Goal: Task Accomplishment & Management: Use online tool/utility

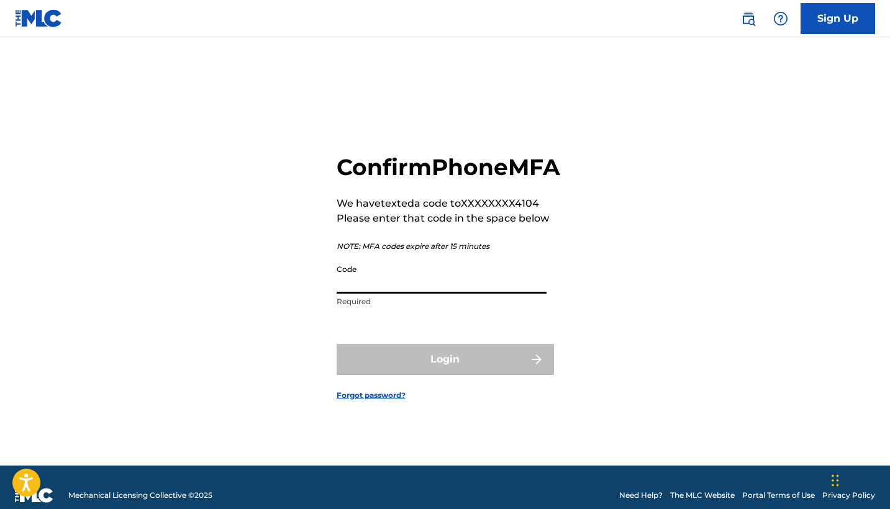
paste input "190409"
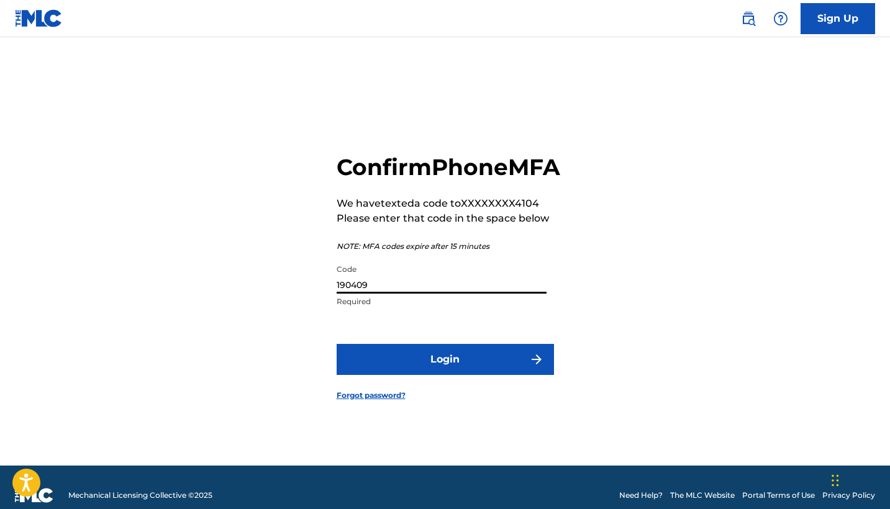
type input "190409"
click at [429, 375] on button "Login" at bounding box center [445, 359] width 217 height 31
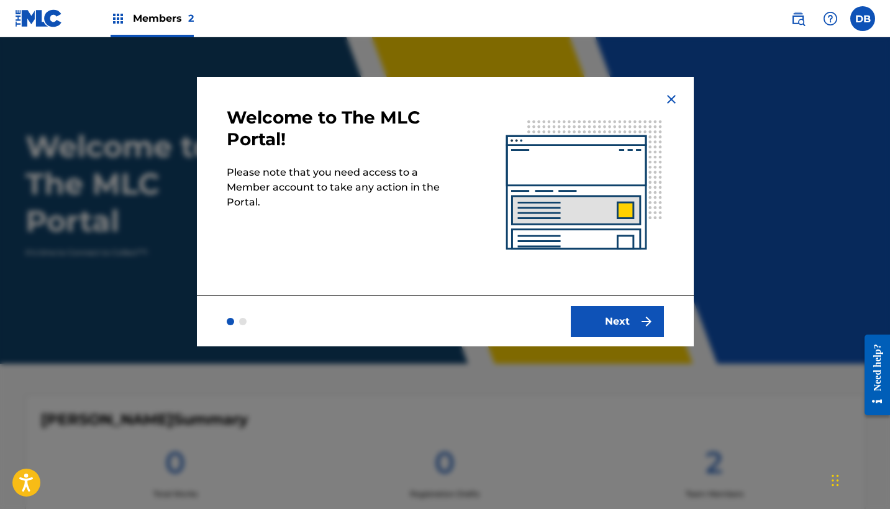
click at [627, 317] on button "Next" at bounding box center [617, 321] width 93 height 31
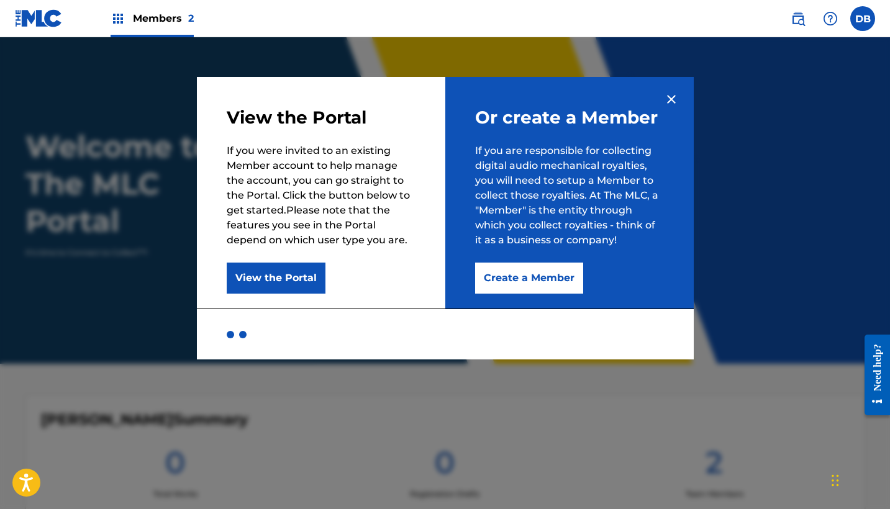
click at [153, 20] on span "Members 2" at bounding box center [163, 18] width 61 height 14
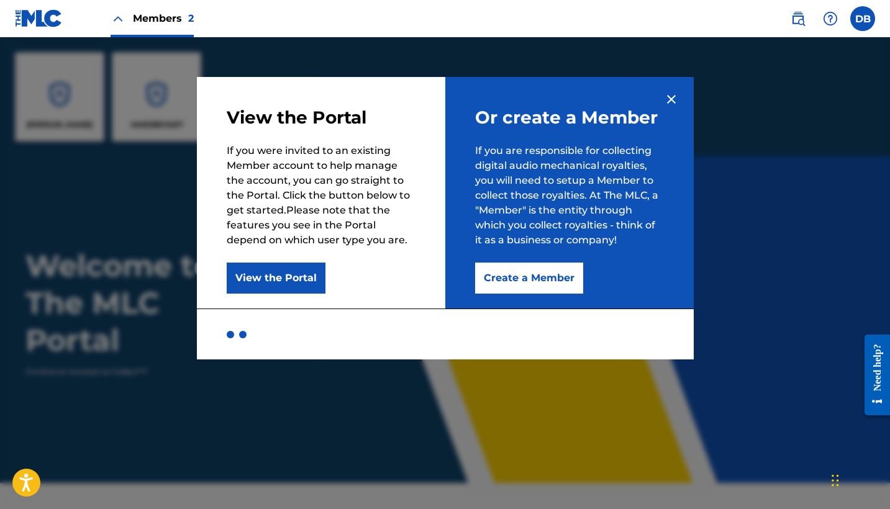
click at [672, 102] on img at bounding box center [671, 99] width 15 height 15
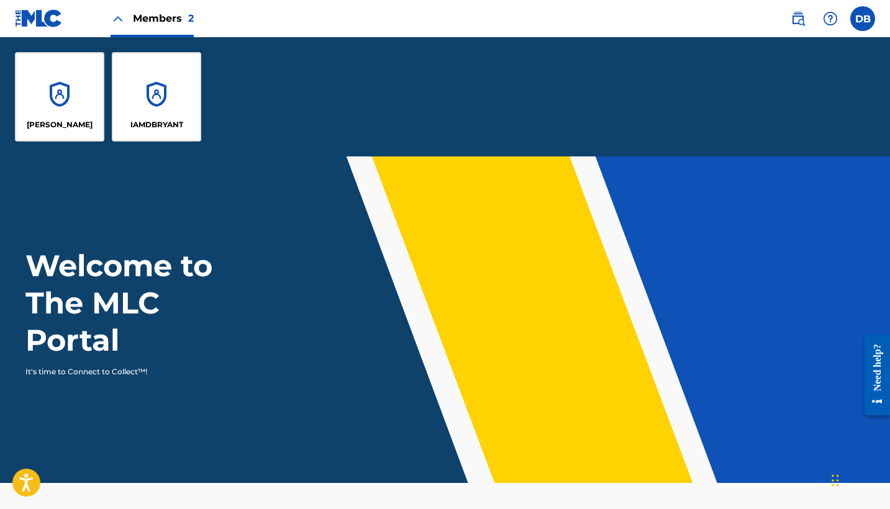
click at [162, 114] on div "IAMDBRYANT" at bounding box center [156, 96] width 89 height 89
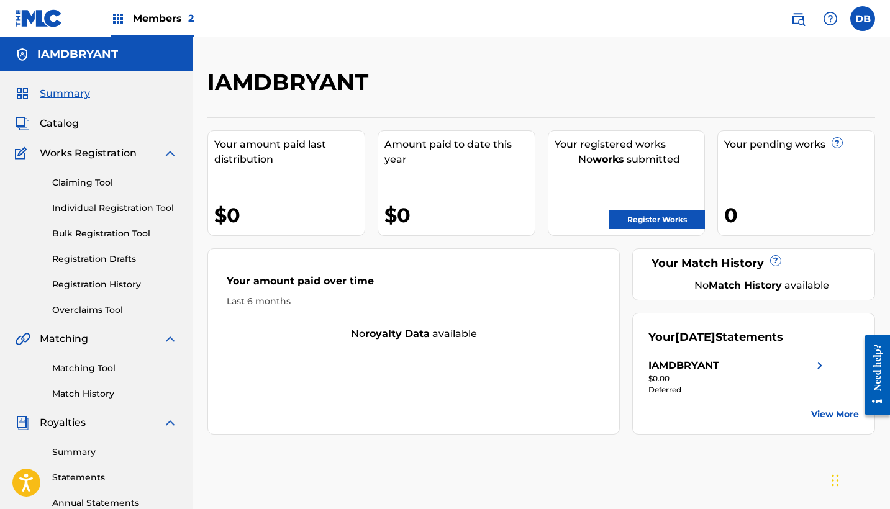
click at [101, 231] on link "Bulk Registration Tool" at bounding box center [115, 233] width 126 height 13
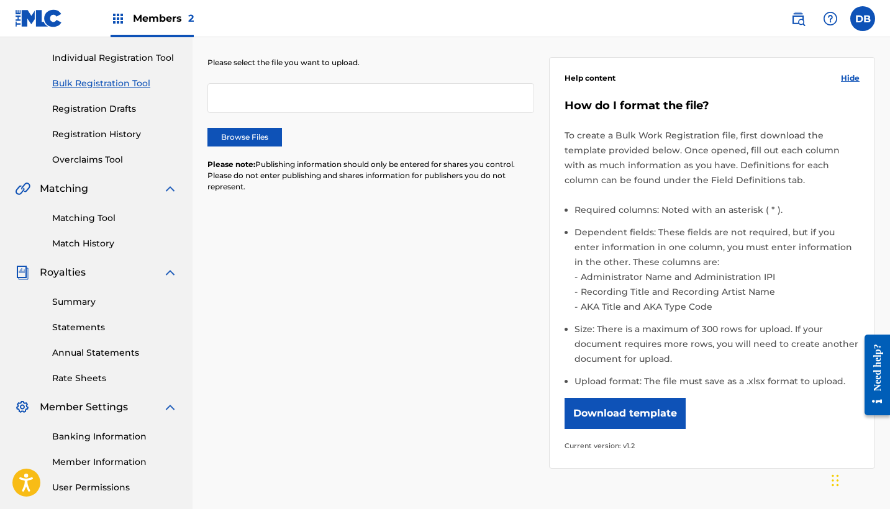
scroll to position [157, 0]
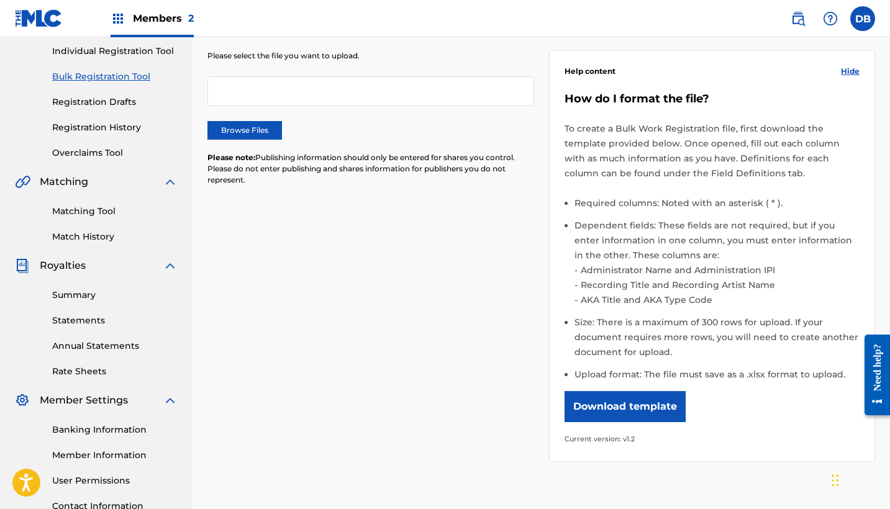
click at [246, 131] on label "Browse Files" at bounding box center [245, 130] width 75 height 19
click at [0, 0] on input "Browse Files" at bounding box center [0, 0] width 0 height 0
click at [273, 132] on label "Browse Files" at bounding box center [245, 130] width 75 height 19
click at [0, 0] on input "Browse Files" at bounding box center [0, 0] width 0 height 0
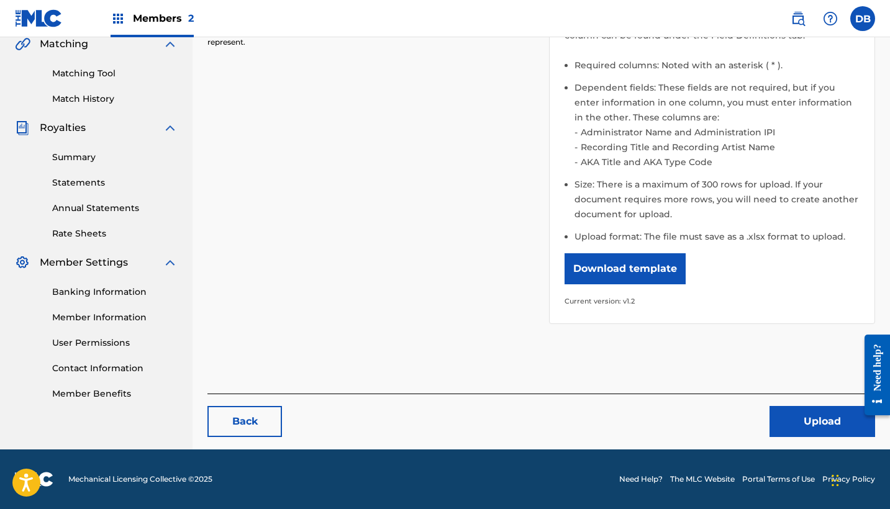
scroll to position [295, 0]
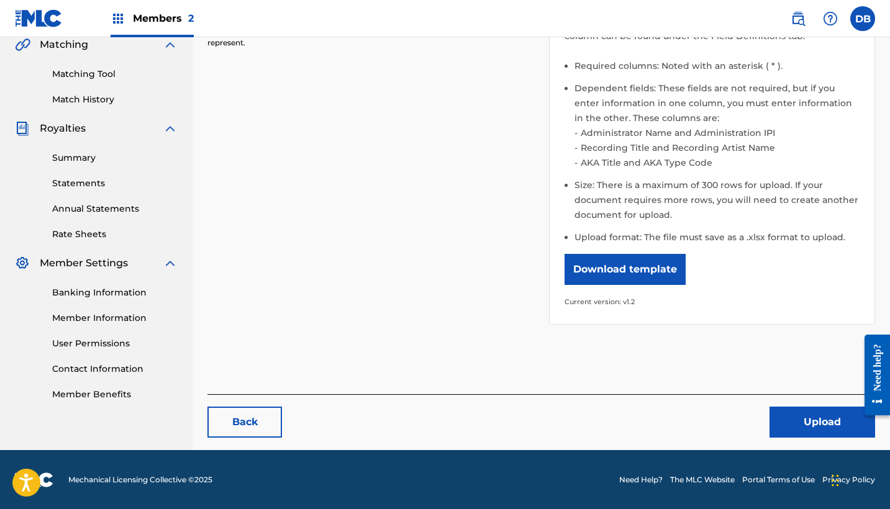
click at [829, 424] on button "Upload" at bounding box center [823, 422] width 106 height 31
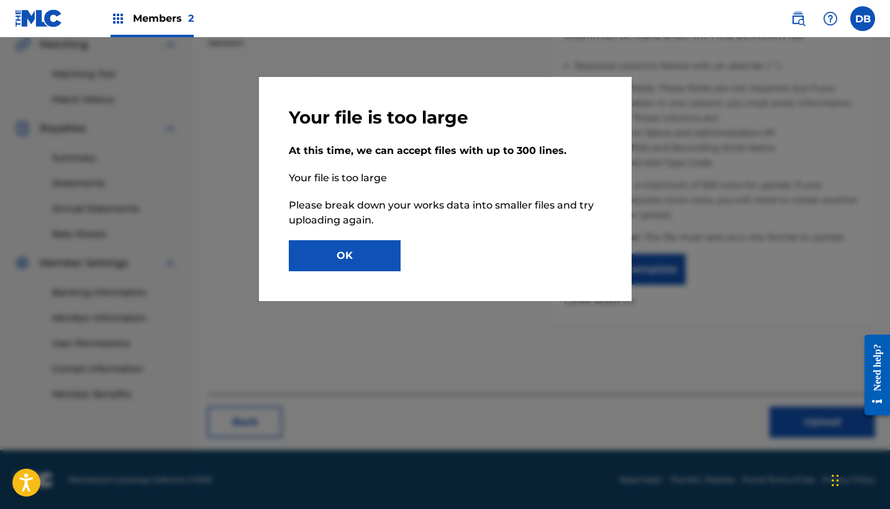
click at [349, 256] on button "OK" at bounding box center [345, 255] width 112 height 31
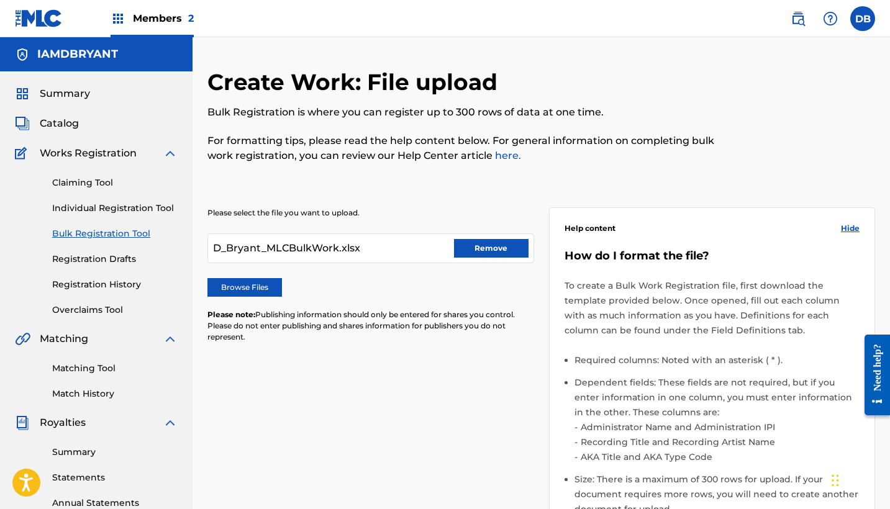
scroll to position [0, 0]
click at [482, 250] on button "Remove" at bounding box center [491, 248] width 75 height 19
click at [260, 291] on label "Browse Files" at bounding box center [245, 287] width 75 height 19
click at [0, 0] on input "Browse Files" at bounding box center [0, 0] width 0 height 0
click at [263, 288] on label "Browse Files" at bounding box center [245, 287] width 75 height 19
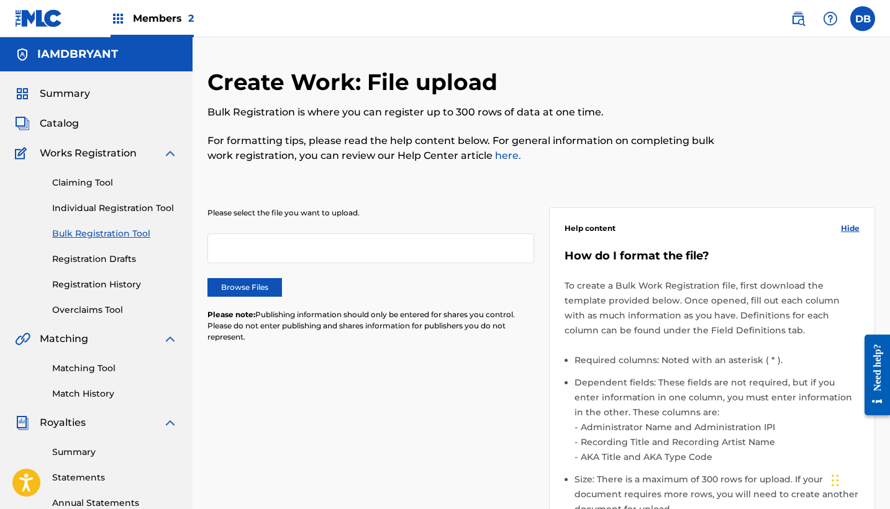
click at [0, 0] on input "Browse Files" at bounding box center [0, 0] width 0 height 0
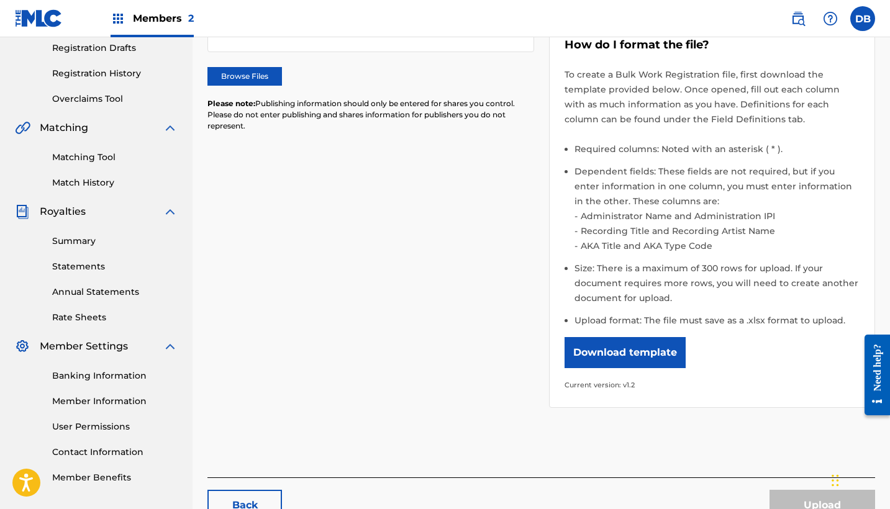
scroll to position [277, 0]
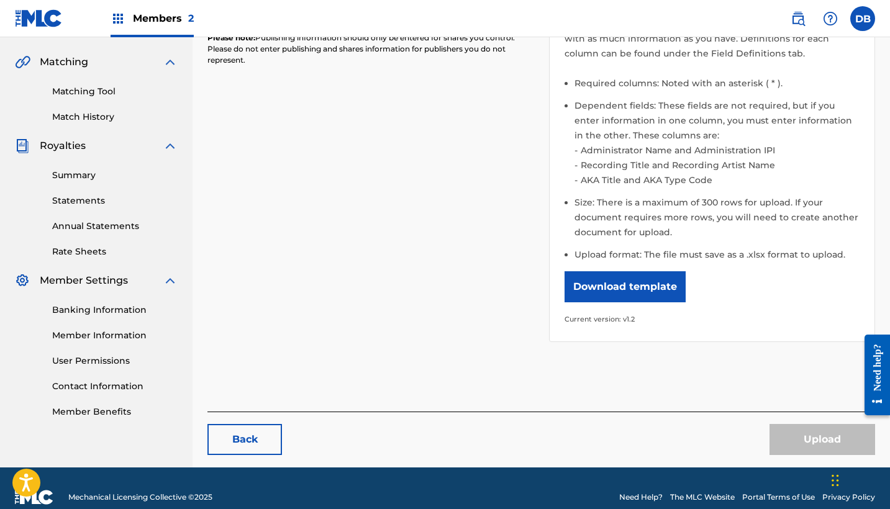
click at [249, 449] on link "Back" at bounding box center [245, 439] width 75 height 31
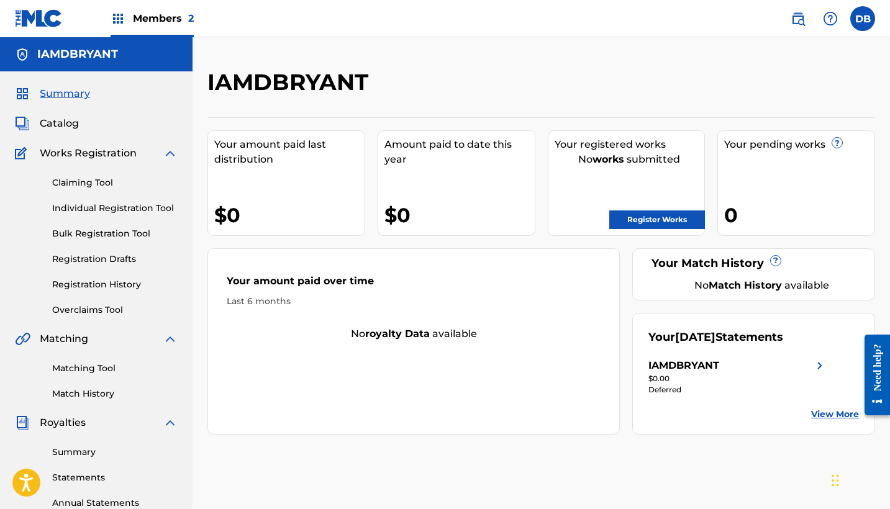
click at [112, 235] on link "Bulk Registration Tool" at bounding box center [115, 233] width 126 height 13
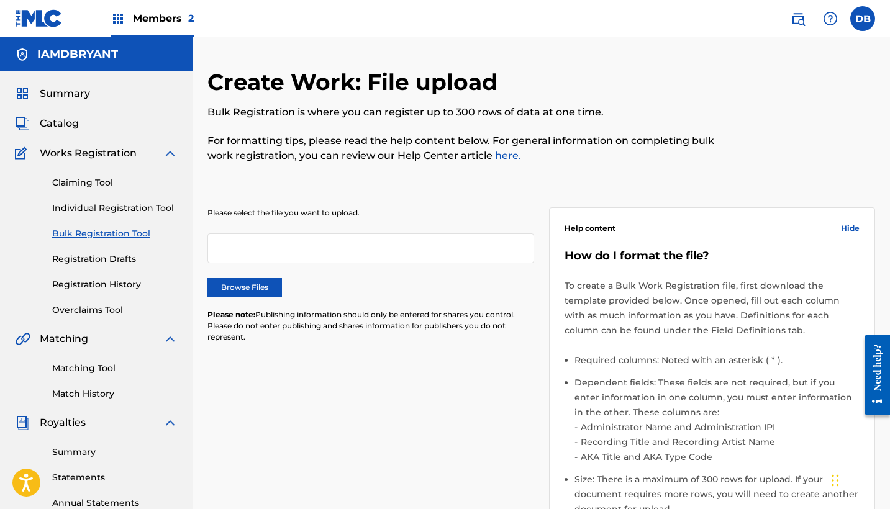
click at [257, 286] on label "Browse Files" at bounding box center [245, 287] width 75 height 19
click at [0, 0] on input "Browse Files" at bounding box center [0, 0] width 0 height 0
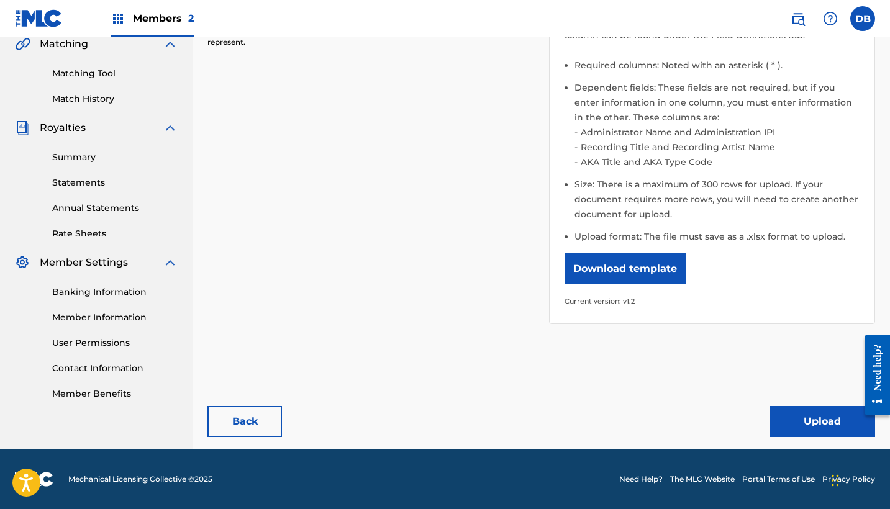
scroll to position [295, 0]
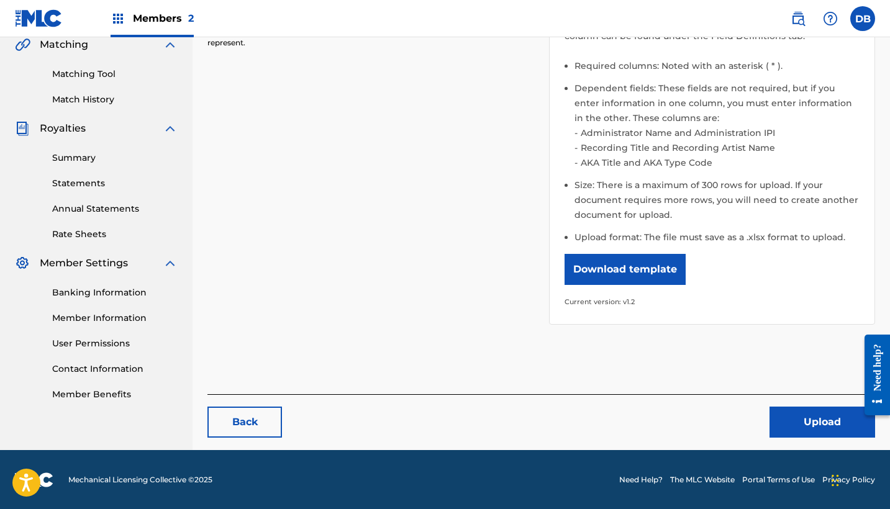
click at [805, 422] on button "Upload" at bounding box center [823, 422] width 106 height 31
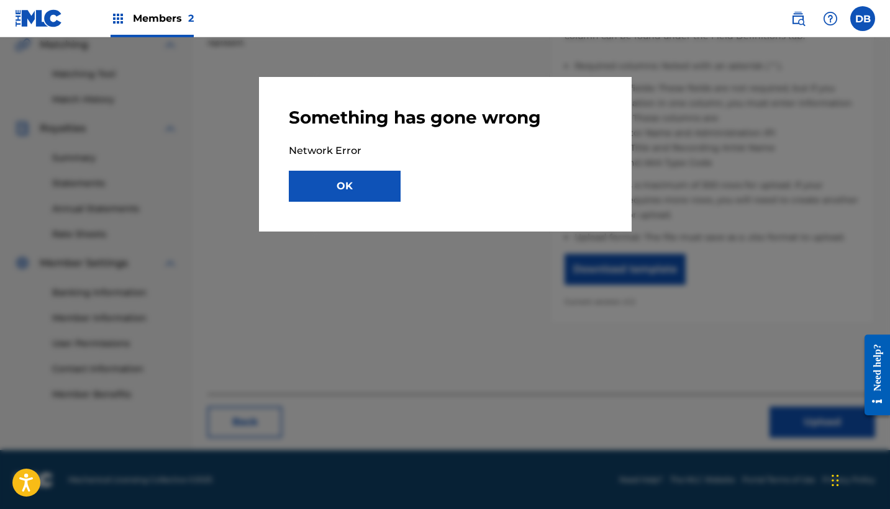
click at [377, 190] on button "OK" at bounding box center [345, 186] width 112 height 31
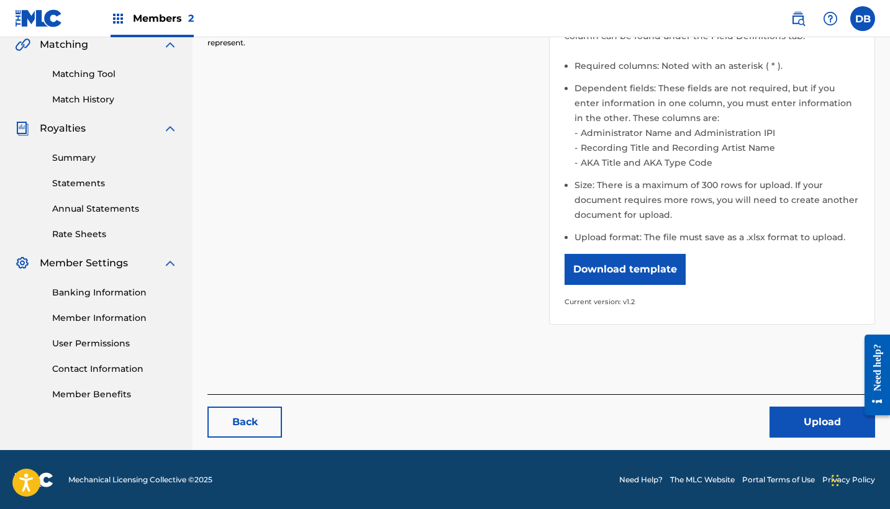
click at [823, 426] on button "Upload" at bounding box center [823, 422] width 106 height 31
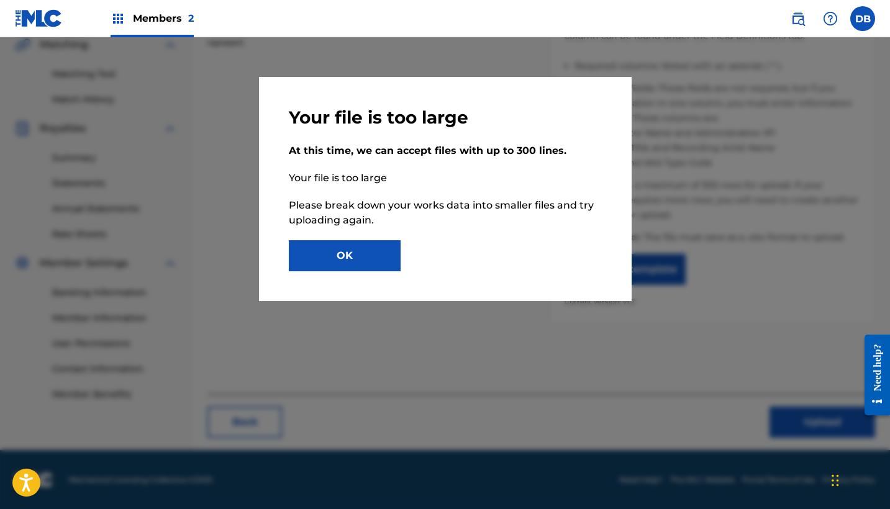
click at [351, 254] on button "OK" at bounding box center [345, 255] width 112 height 31
